Goal: Information Seeking & Learning: Find specific fact

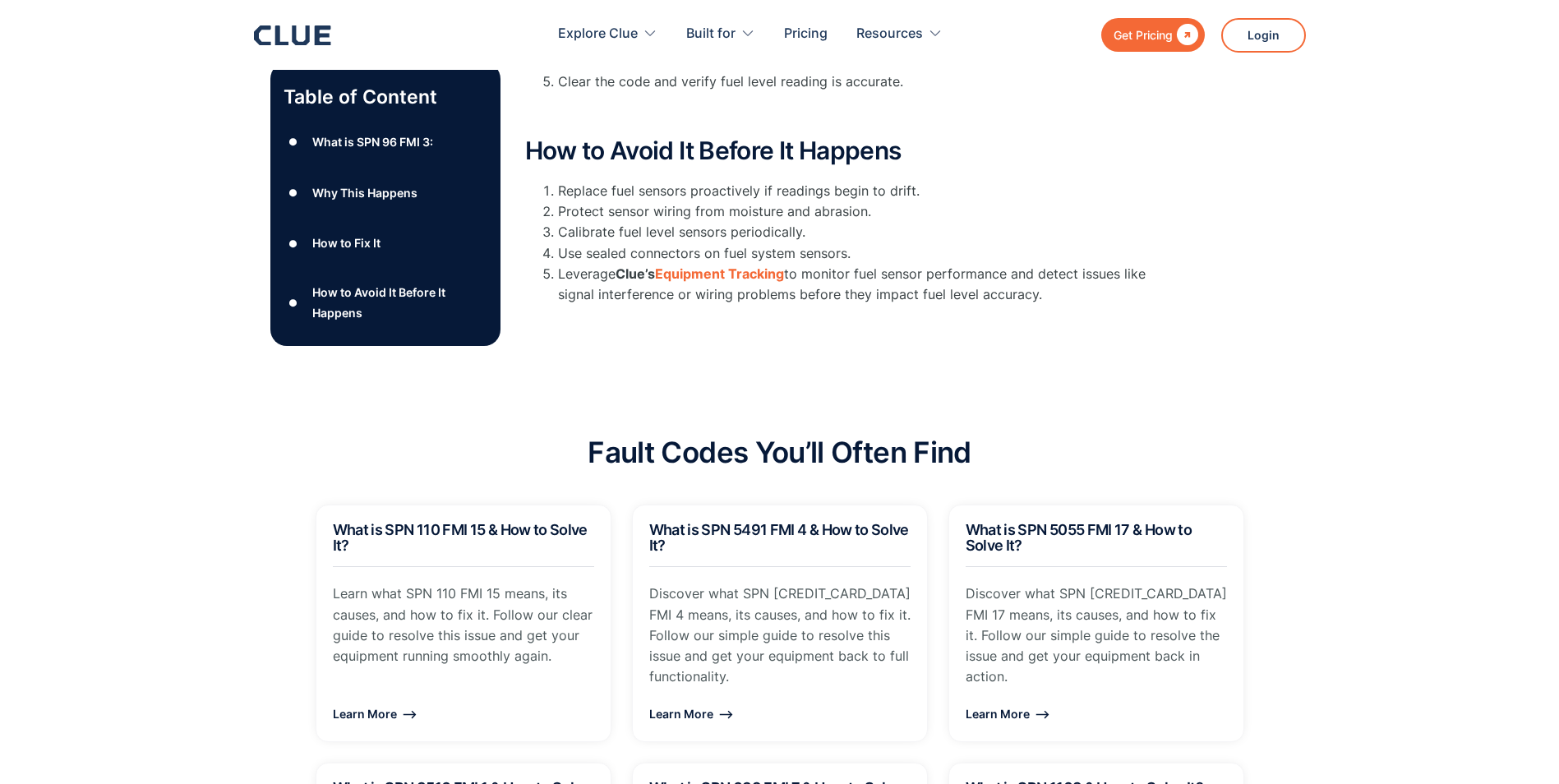
scroll to position [774, 0]
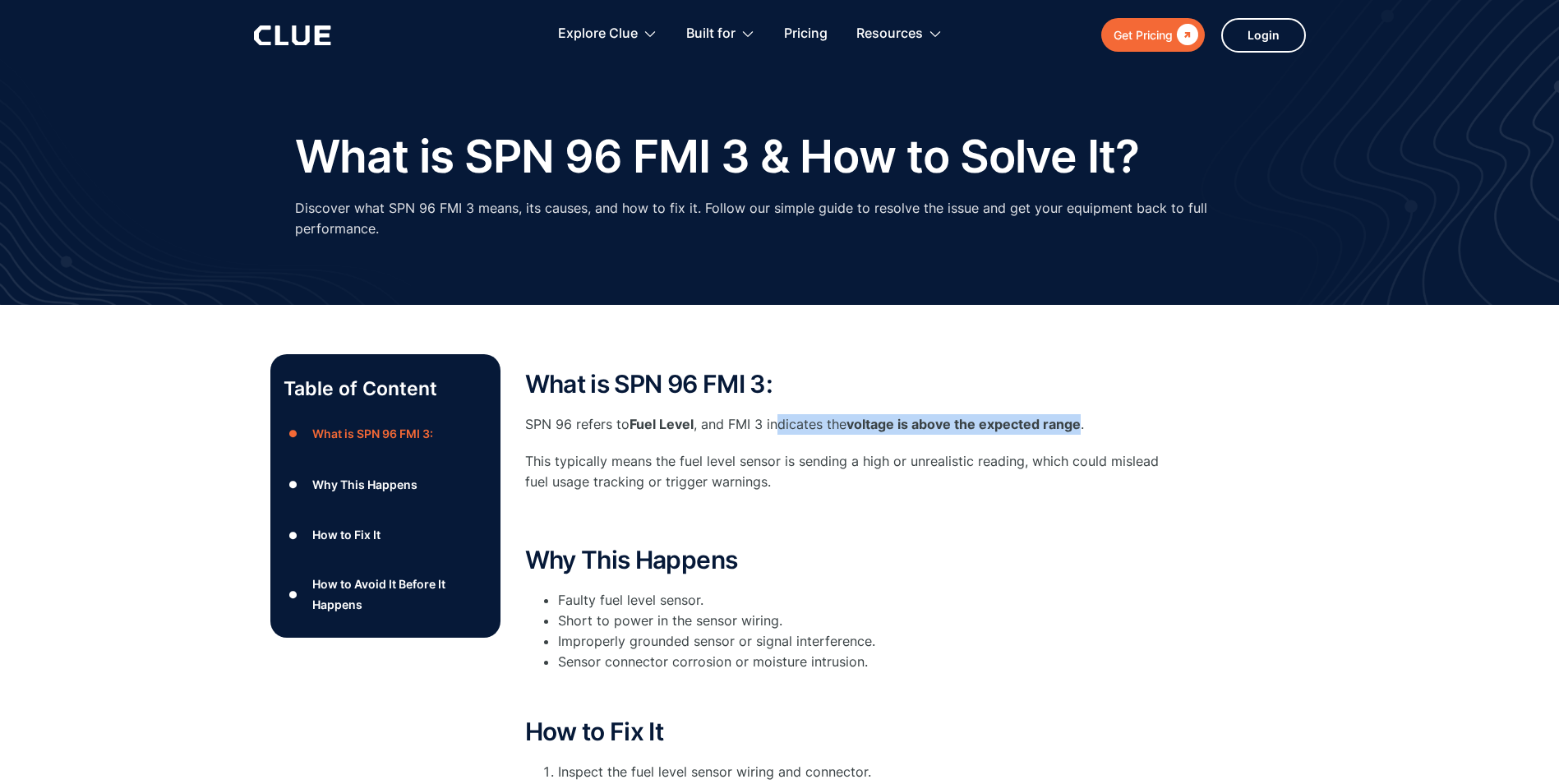
drag, startPoint x: 1080, startPoint y: 423, endPoint x: 776, endPoint y: 434, distance: 304.2
click at [776, 434] on p "SPN 96 refers to Fuel Level , and FMI 3 indicates the voltage is above the expe…" at bounding box center [854, 424] width 658 height 21
drag, startPoint x: 776, startPoint y: 434, endPoint x: 861, endPoint y: 515, distance: 117.4
click at [861, 515] on p "‍" at bounding box center [854, 519] width 658 height 21
drag, startPoint x: 1091, startPoint y: 424, endPoint x: 618, endPoint y: 414, distance: 473.1
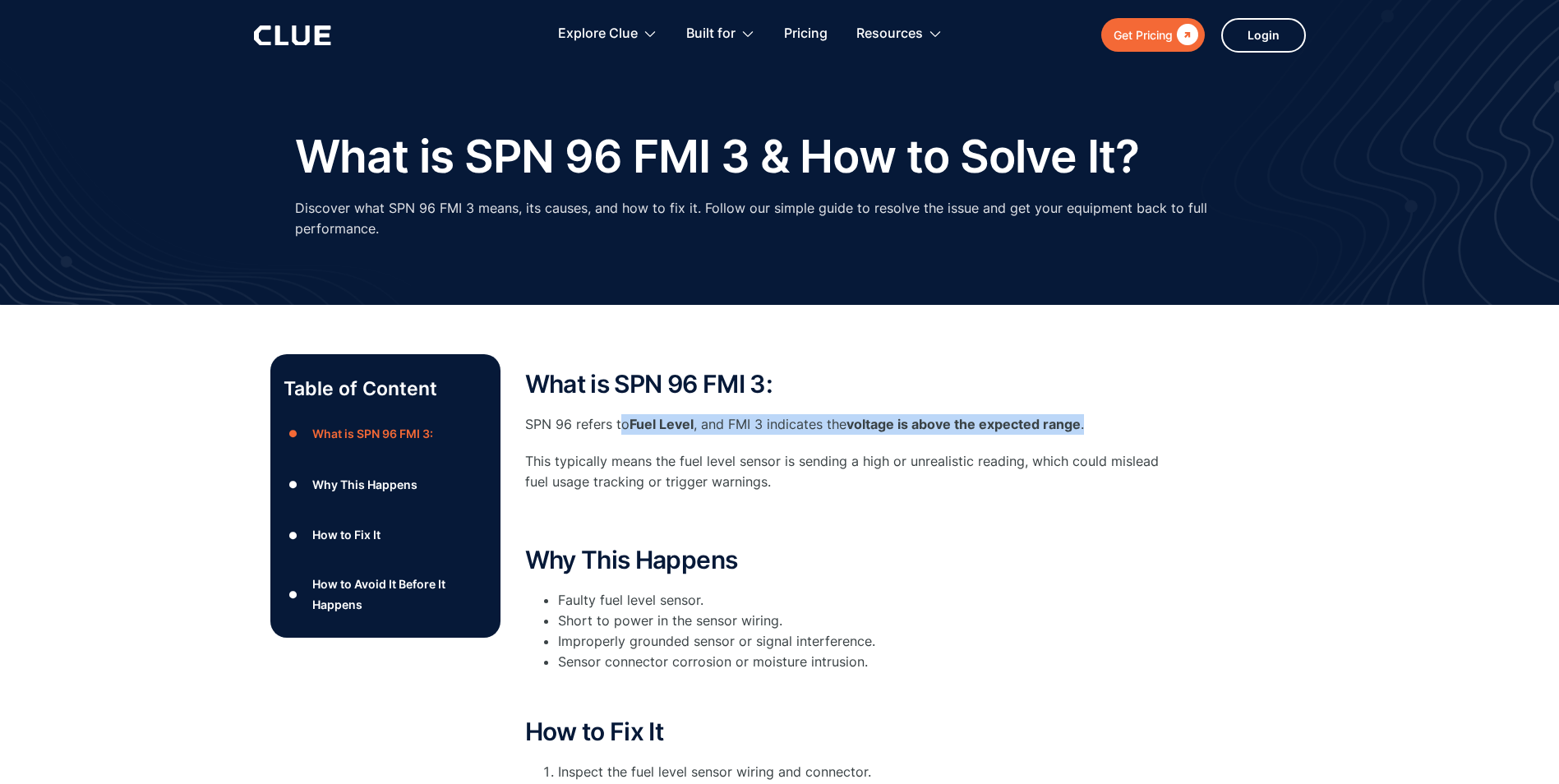
click at [618, 414] on p "SPN 96 refers to Fuel Level , and FMI 3 indicates the voltage is above the expe…" at bounding box center [854, 424] width 658 height 21
copy p "o Fuel Level , and FMI 3 indicates the voltage is above the expected range ."
